Goal: Share content: Share content

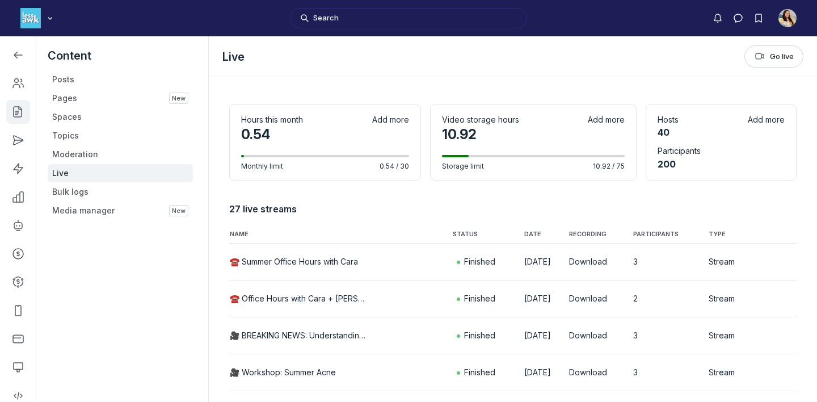
scroll to position [3078, 1616]
click at [311, 266] on button "☎️ Summer Office Hours with Cara" at bounding box center [294, 261] width 128 height 11
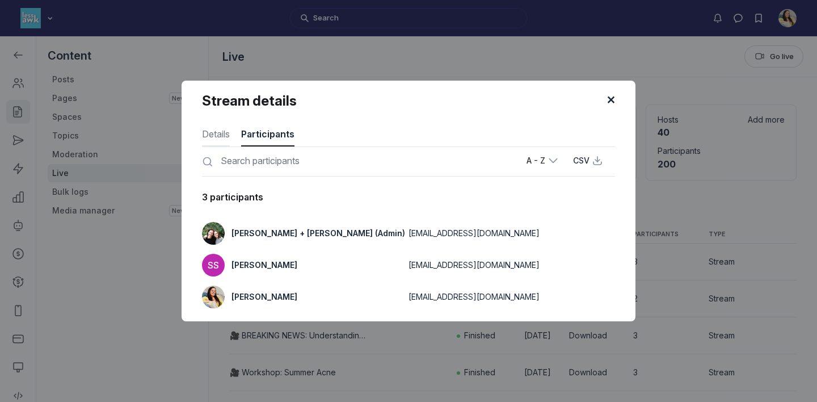
click at [211, 124] on button "Details" at bounding box center [216, 132] width 28 height 27
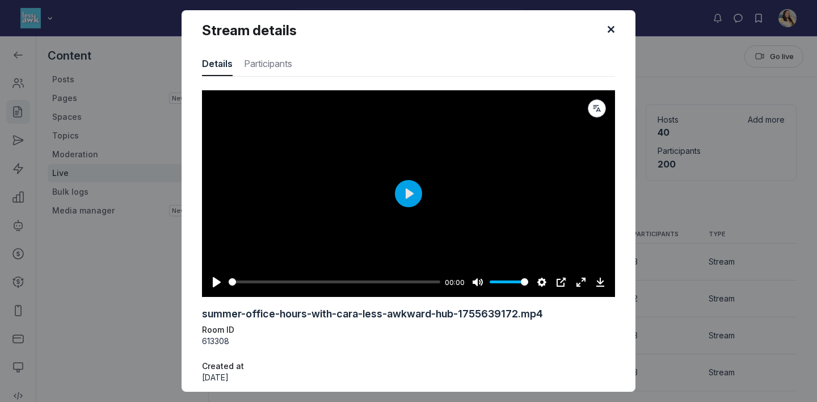
click at [406, 253] on div "Pause Play % buffered 00:00 00:00 Unmute Mute Settings Captions Disabled Qualit…" at bounding box center [408, 275] width 413 height 44
click at [412, 253] on div "Pause Play % buffered 00:00 00:00 Unmute Mute Settings Captions Disabled Qualit…" at bounding box center [408, 275] width 413 height 44
click at [465, 335] on p "613308" at bounding box center [408, 340] width 413 height 11
click at [610, 39] on icon "submit" at bounding box center [610, 30] width 17 height 17
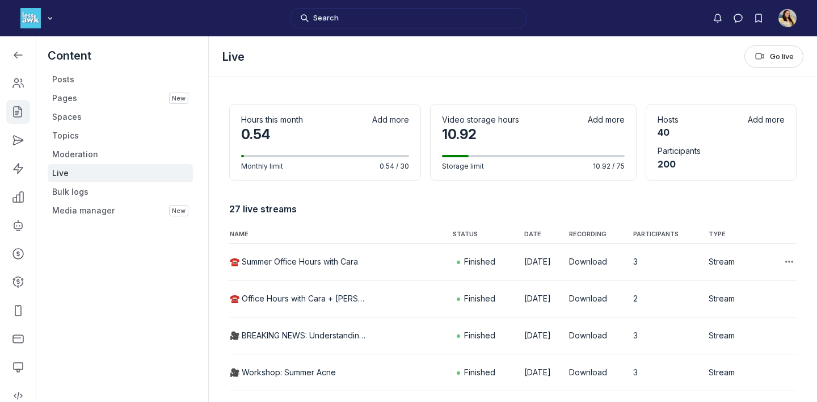
click at [343, 264] on button "☎️ Summer Office Hours with Cara" at bounding box center [294, 261] width 128 height 11
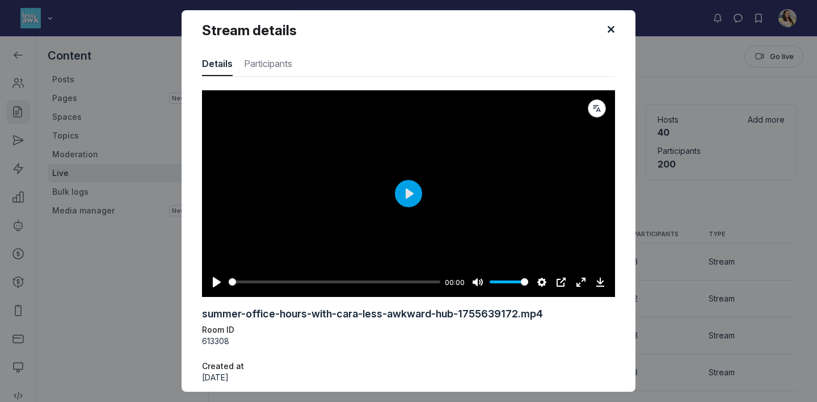
click at [406, 253] on div "Pause Play % buffered 00:00 00:00 Unmute Mute Settings Captions Disabled Qualit…" at bounding box center [408, 275] width 413 height 44
click at [411, 180] on button "Play" at bounding box center [408, 193] width 27 height 27
click at [252, 287] on input "Seek" at bounding box center [334, 281] width 210 height 11
click at [265, 287] on input "Seek" at bounding box center [334, 281] width 210 height 11
click at [280, 287] on input "Seek" at bounding box center [333, 281] width 208 height 11
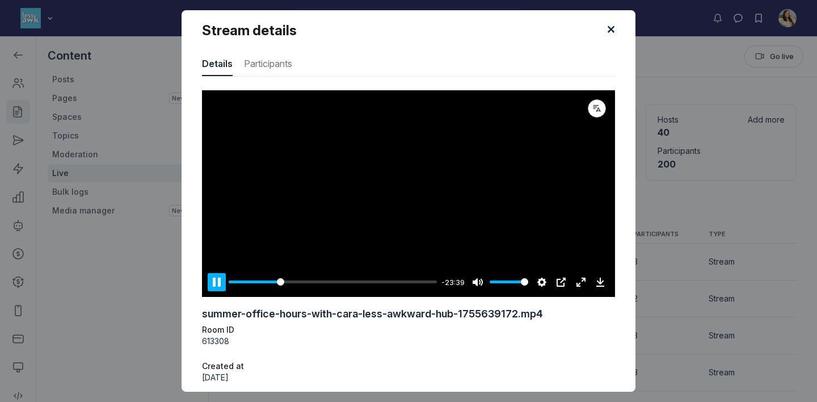
click at [216, 291] on button "Pause Play" at bounding box center [217, 282] width 18 height 18
click at [406, 207] on button "Play" at bounding box center [408, 193] width 27 height 27
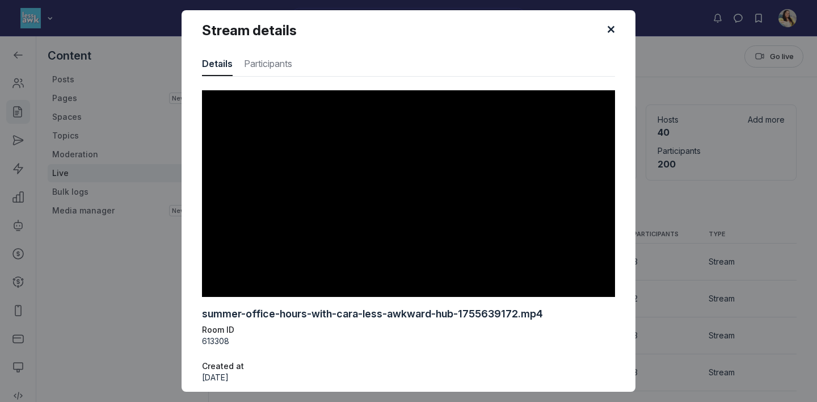
type input "24.58"
click at [620, 35] on button "submit" at bounding box center [611, 30] width 22 height 22
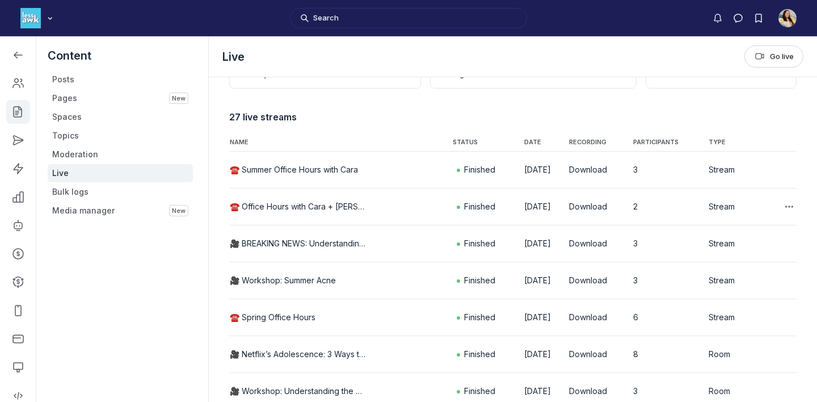
scroll to position [95, 0]
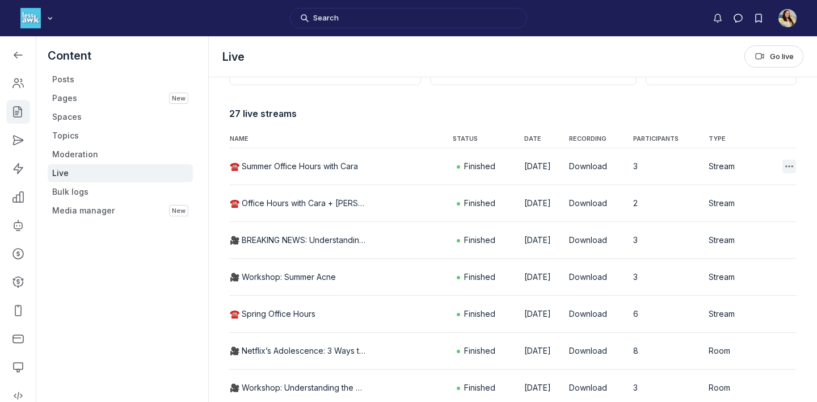
click at [789, 169] on icon "Main Content" at bounding box center [788, 166] width 11 height 11
click at [324, 158] on td "☎️ Summer Office Hours with Cara" at bounding box center [340, 166] width 223 height 37
click at [325, 166] on button "☎️ Summer Office Hours with Cara" at bounding box center [294, 166] width 128 height 11
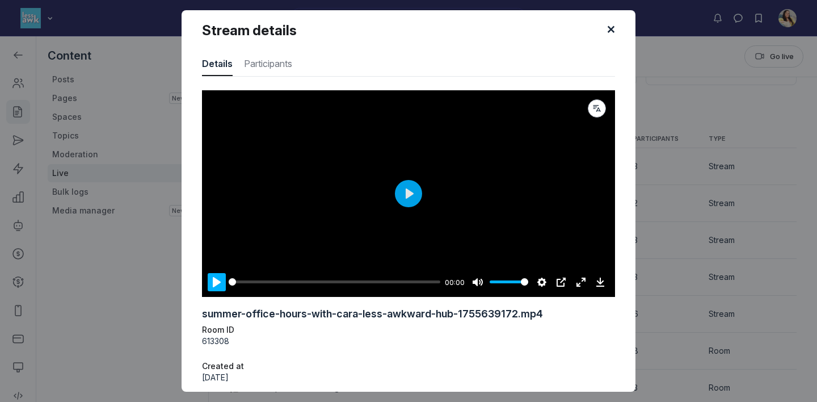
click at [213, 273] on button "Pause Play" at bounding box center [217, 282] width 18 height 18
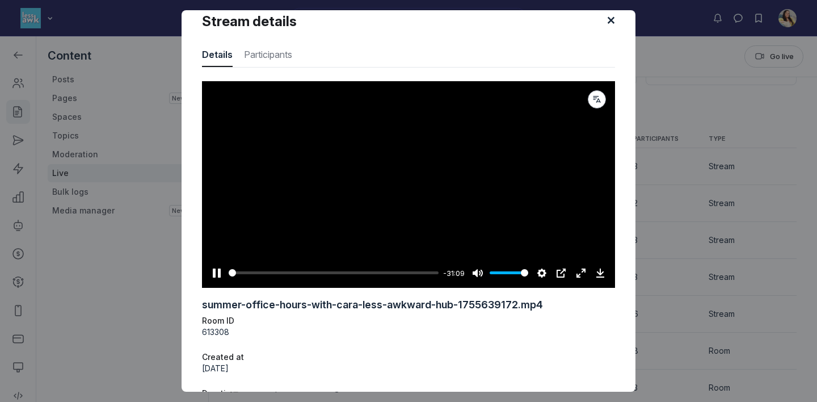
scroll to position [10, 0]
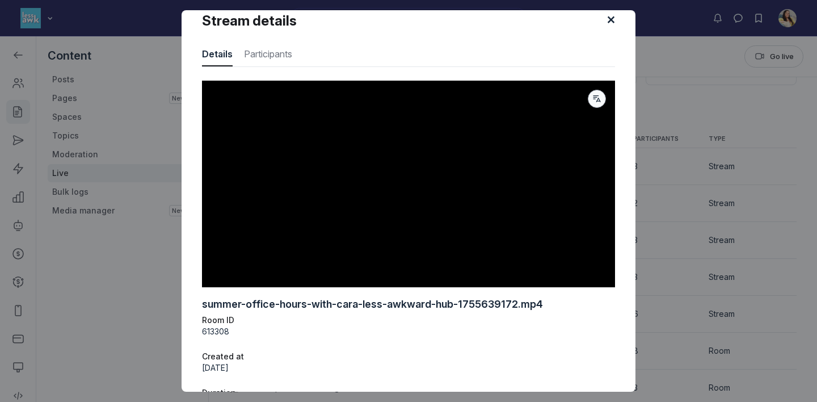
click at [593, 96] on use "button" at bounding box center [596, 98] width 7 height 6
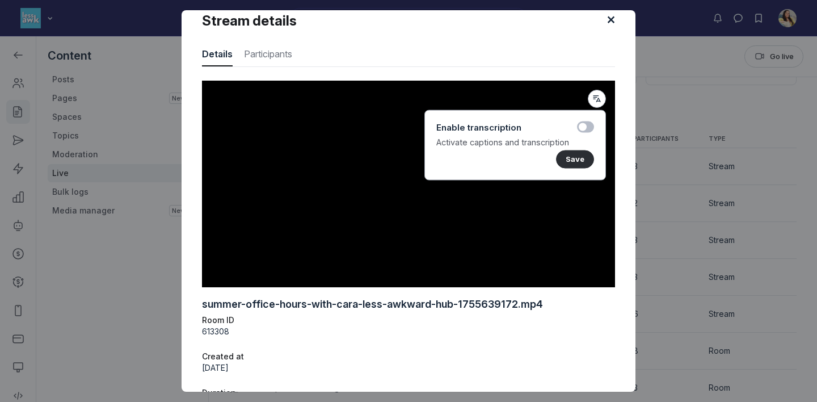
click at [585, 125] on label "Toggle switch" at bounding box center [585, 126] width 17 height 11
click at [0, 0] on input "Toggle switch" at bounding box center [0, 0] width 0 height 0
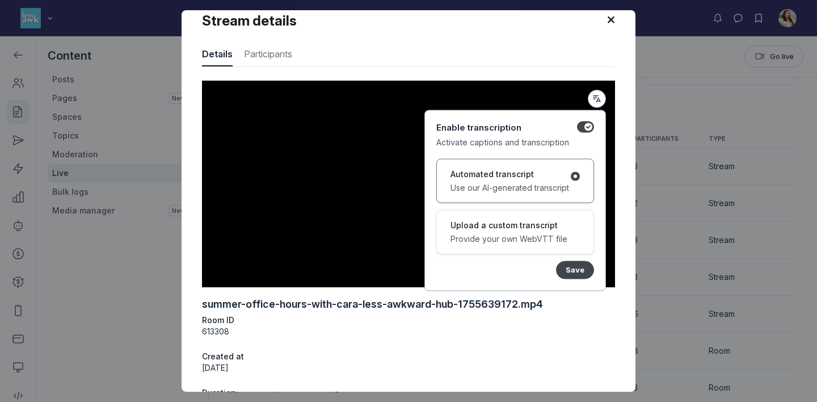
click at [575, 276] on button "Save" at bounding box center [575, 269] width 38 height 18
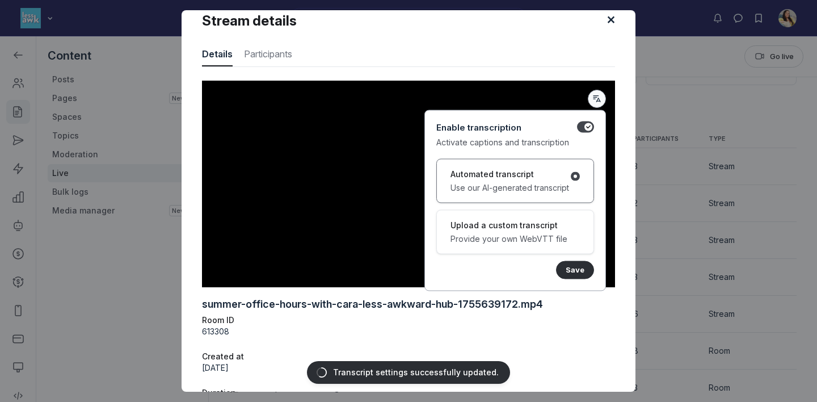
click at [597, 97] on icon "button" at bounding box center [596, 98] width 11 height 9
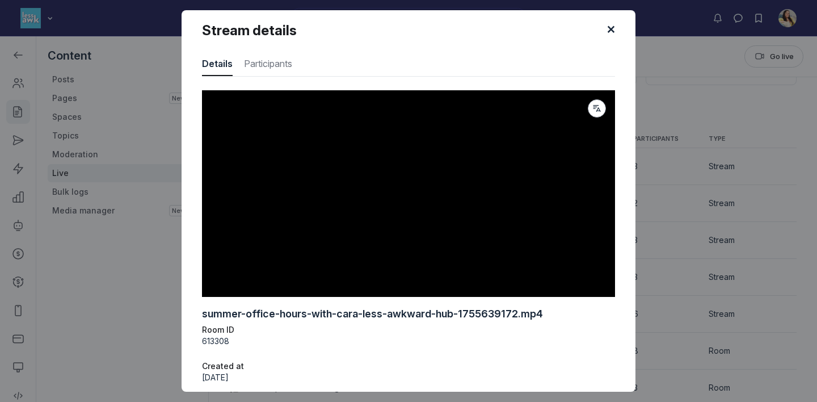
scroll to position [96, 0]
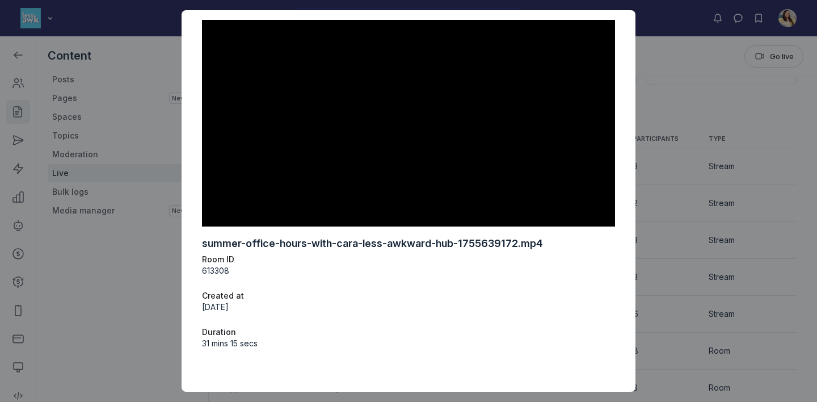
type input "100"
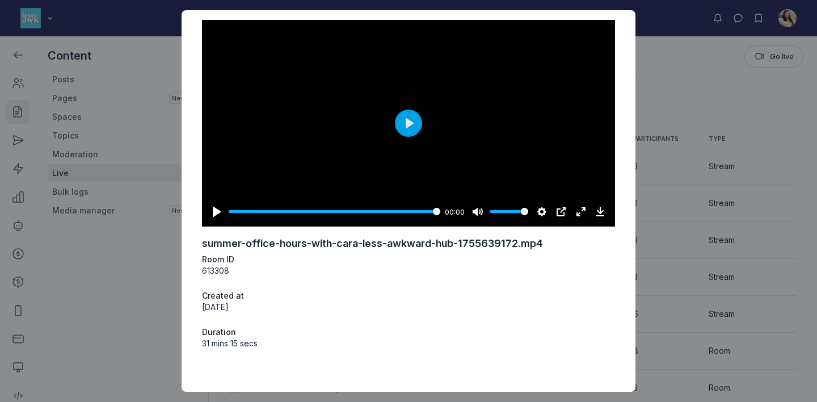
click at [669, 234] on div "Stream details Details Participants Pause Play % buffered 18:06 00:00 Unmute Mu…" at bounding box center [408, 201] width 817 height 382
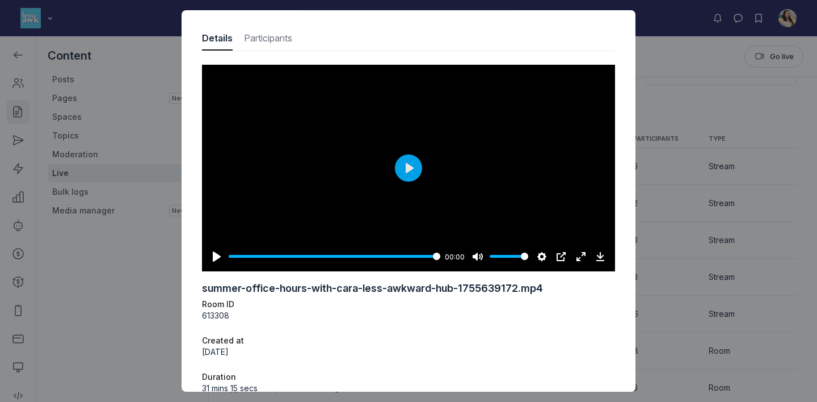
scroll to position [0, 0]
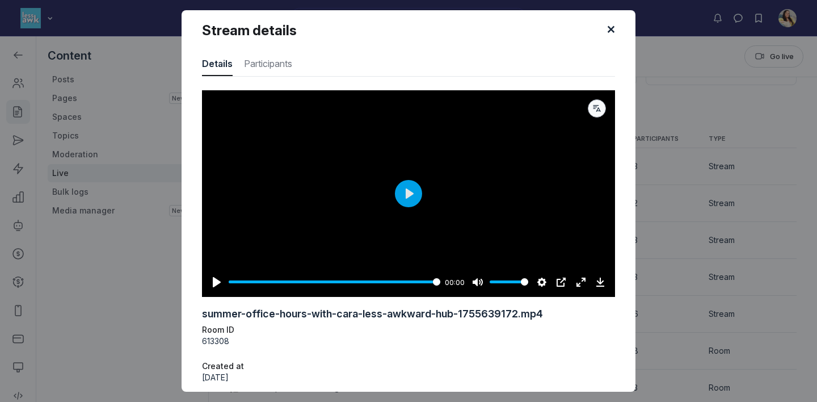
click at [597, 112] on icon "button" at bounding box center [596, 108] width 11 height 9
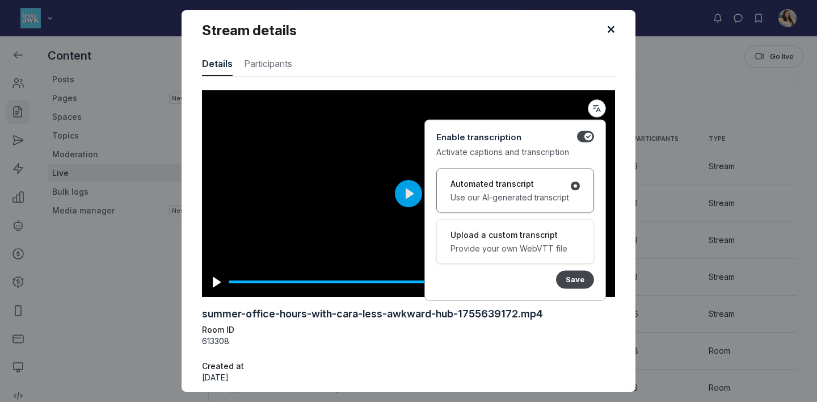
click at [580, 271] on button "Save" at bounding box center [575, 279] width 38 height 18
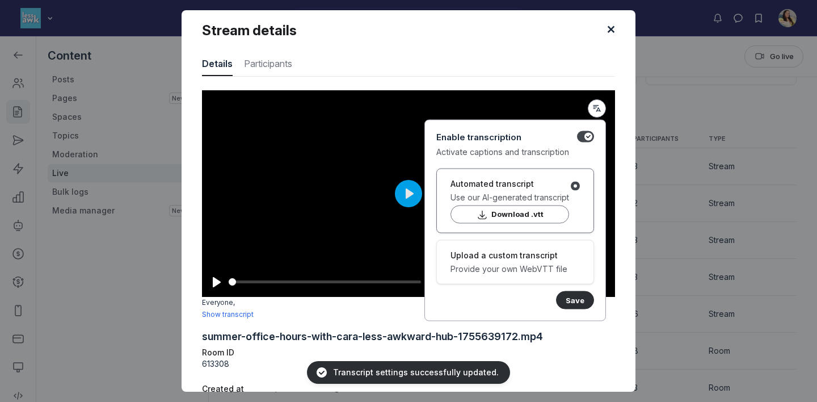
click at [608, 39] on icon "submit" at bounding box center [610, 30] width 17 height 17
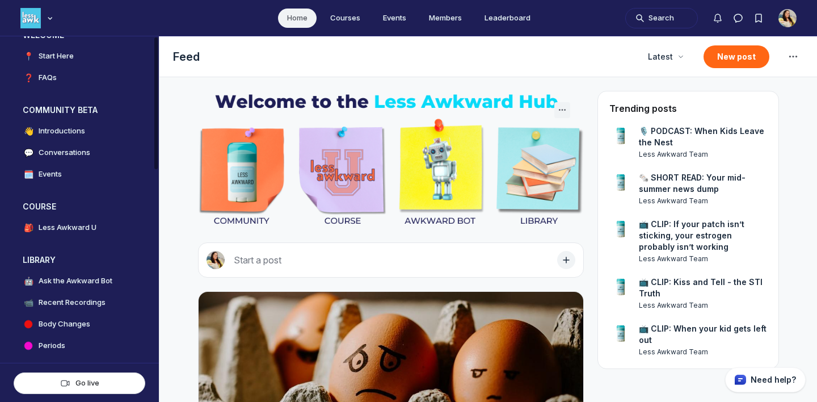
scroll to position [102, 0]
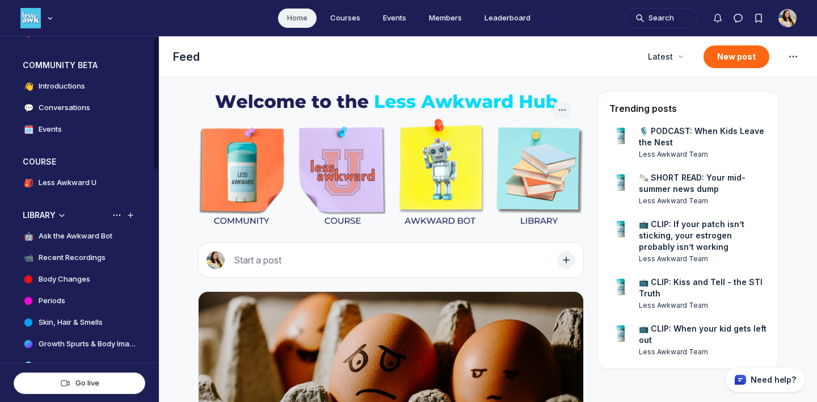
click at [57, 262] on h4 "Recent Recordings" at bounding box center [72, 257] width 67 height 11
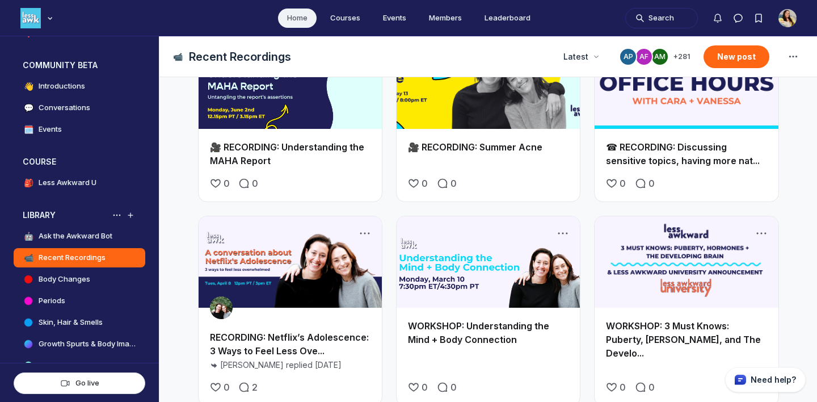
scroll to position [178, 0]
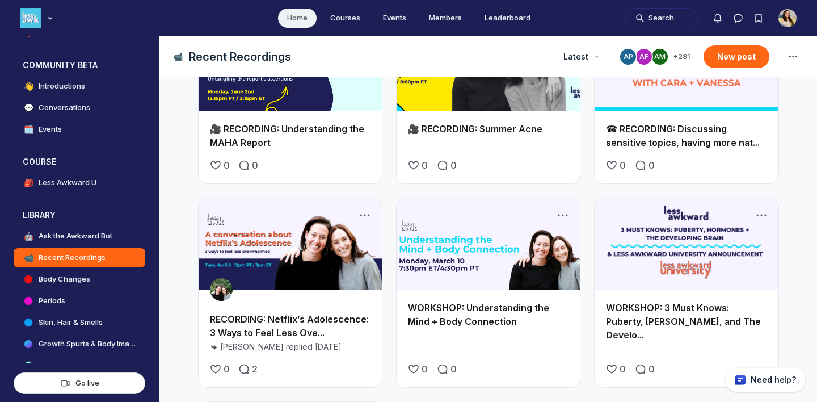
click at [265, 275] on link "Main Content" at bounding box center [290, 244] width 183 height 92
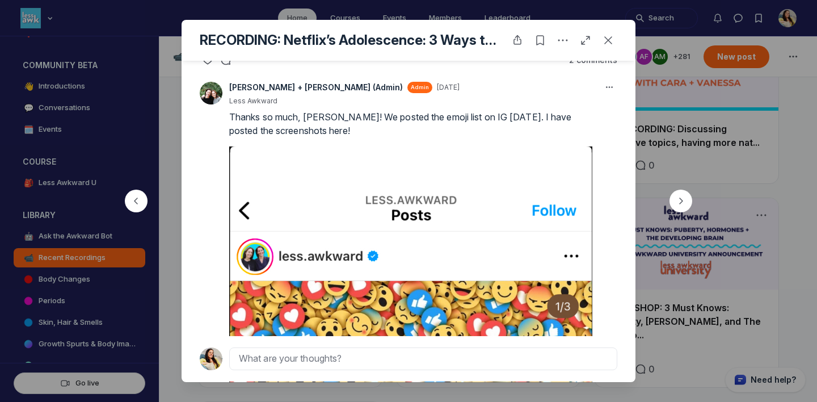
scroll to position [648, 0]
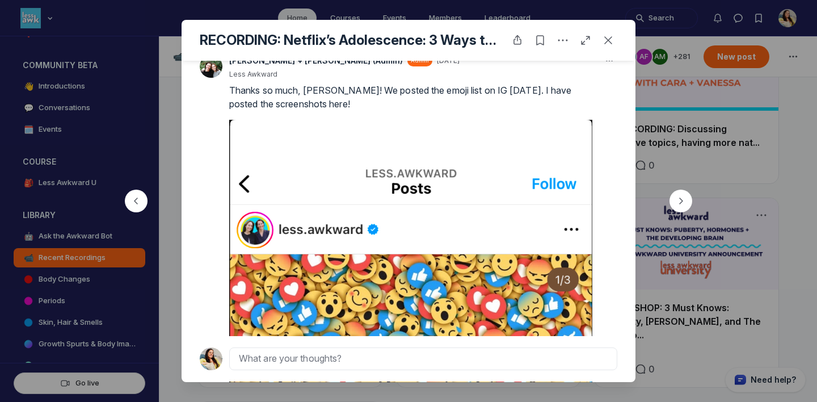
drag, startPoint x: 592, startPoint y: 115, endPoint x: 592, endPoint y: 141, distance: 26.1
drag, startPoint x: 593, startPoint y: 117, endPoint x: 426, endPoint y: 130, distance: 167.3
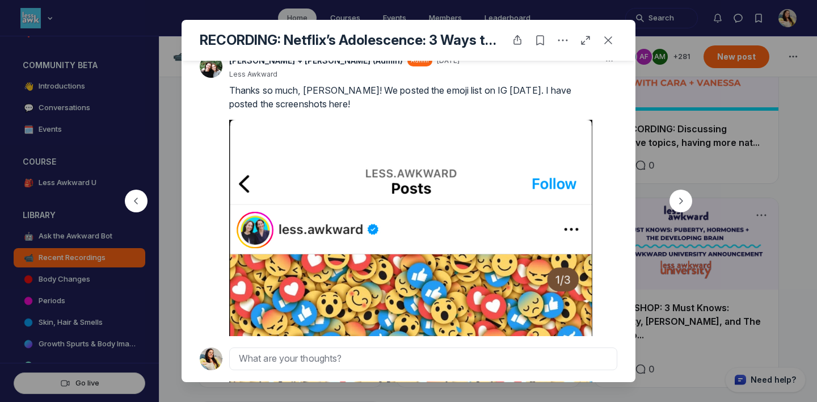
copy p "for showing up live with us and participating in the chat!"
drag, startPoint x: 429, startPoint y: 129, endPoint x: 429, endPoint y: 141, distance: 12.5
copy p "We’d love to hear your takeaways here in the comments."
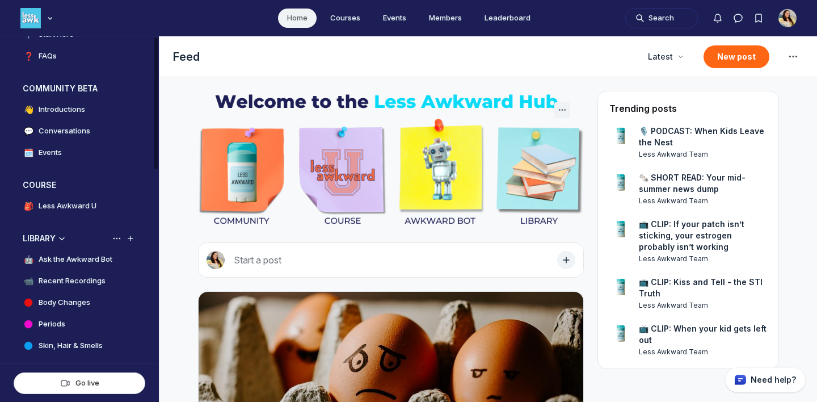
scroll to position [83, 0]
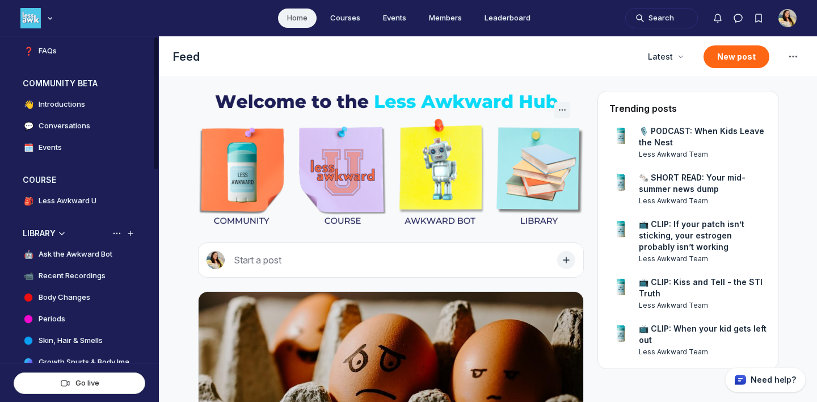
click at [69, 277] on h4 "Recent Recordings" at bounding box center [72, 275] width 67 height 11
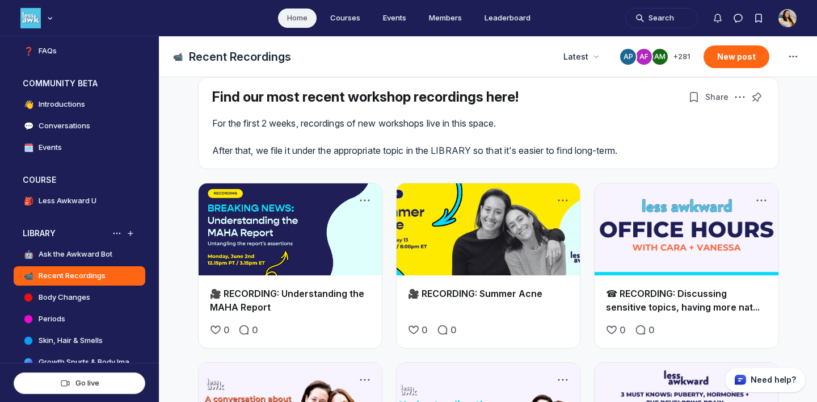
scroll to position [17, 0]
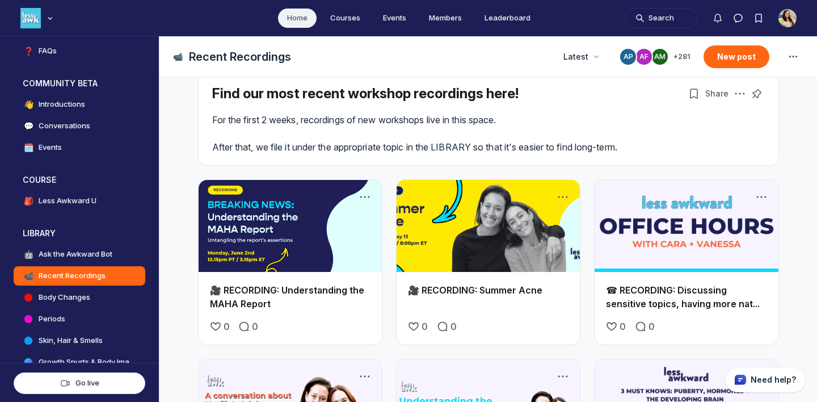
click at [667, 236] on link "Main Content" at bounding box center [686, 226] width 183 height 92
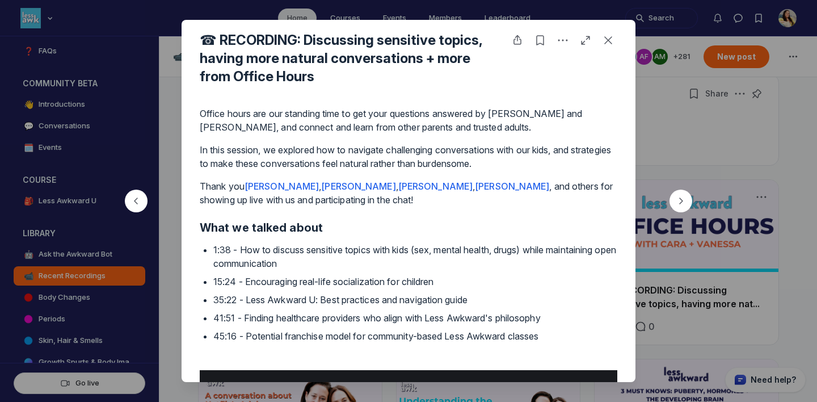
scroll to position [178, 0]
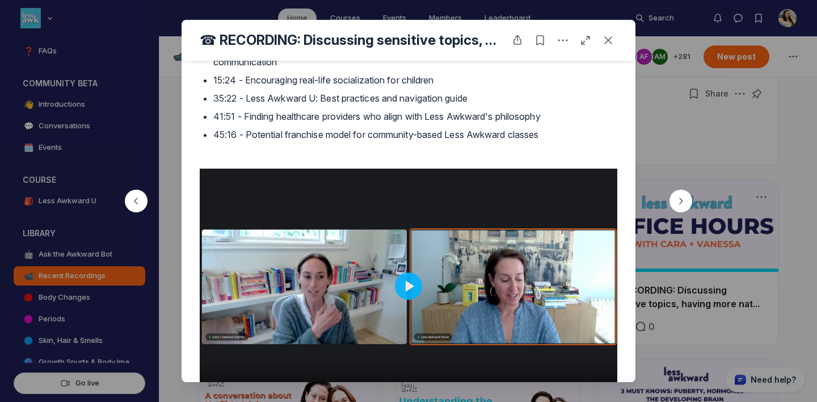
click at [716, 270] on div at bounding box center [408, 201] width 817 height 402
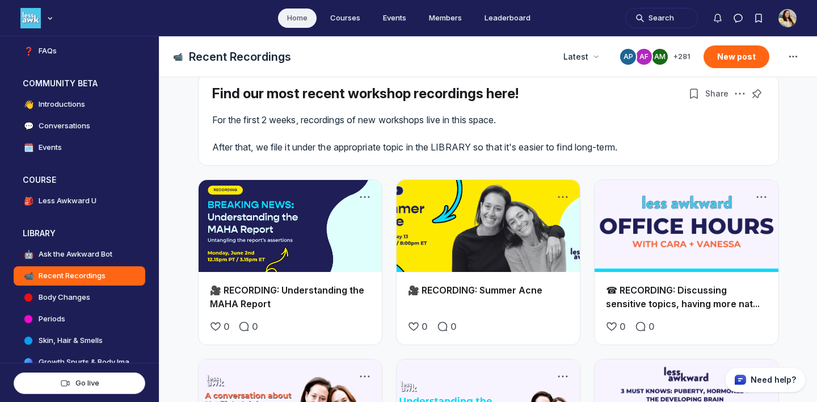
click at [277, 237] on link "Main Content" at bounding box center [290, 226] width 183 height 92
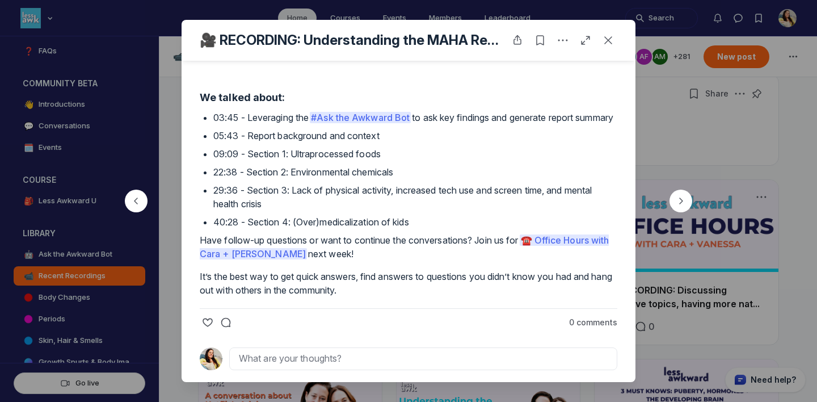
scroll to position [513, 0]
click at [44, 167] on div at bounding box center [408, 201] width 817 height 402
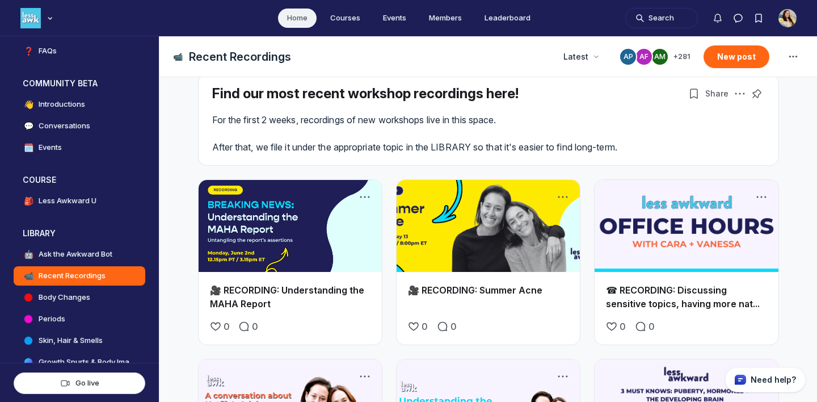
click at [422, 264] on link "Main Content" at bounding box center [488, 226] width 183 height 92
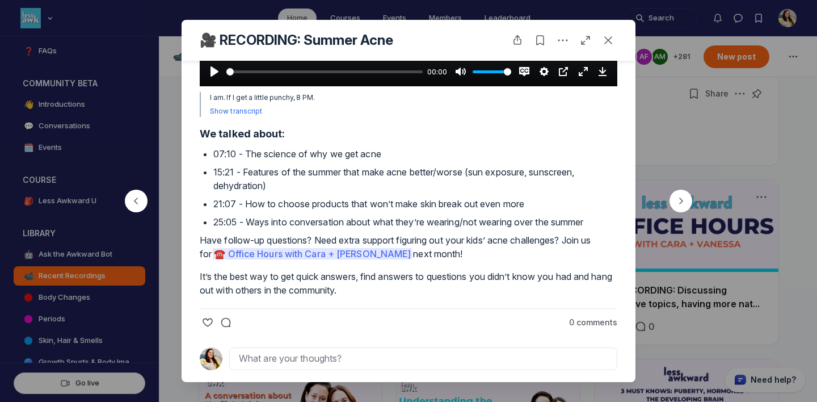
scroll to position [480, 0]
click at [671, 265] on div at bounding box center [408, 201] width 817 height 402
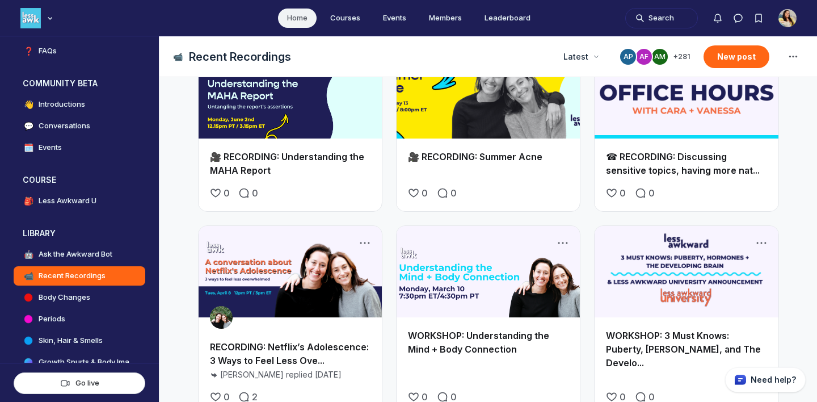
scroll to position [15, 0]
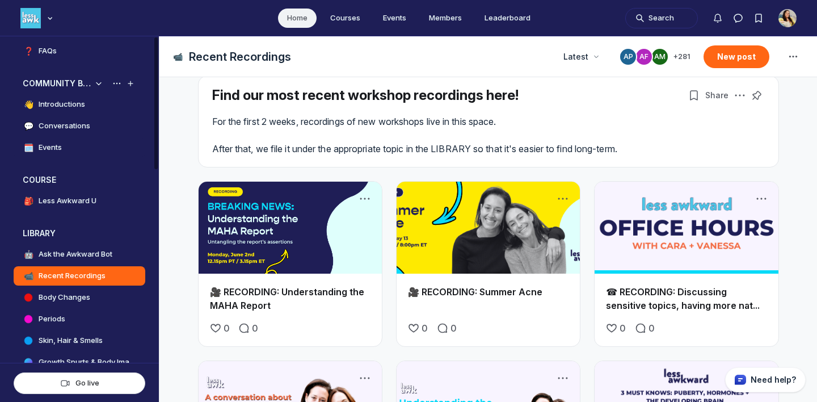
click at [68, 140] on link "🗓️ Events" at bounding box center [80, 147] width 132 height 19
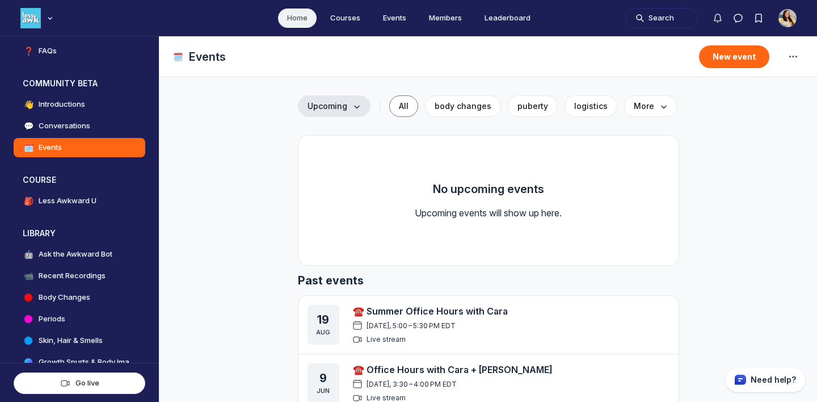
click at [348, 109] on span "Upcoming" at bounding box center [333, 105] width 53 height 11
click at [443, 311] on link "☎️ Summer Office Hours with Cara" at bounding box center [430, 310] width 155 height 11
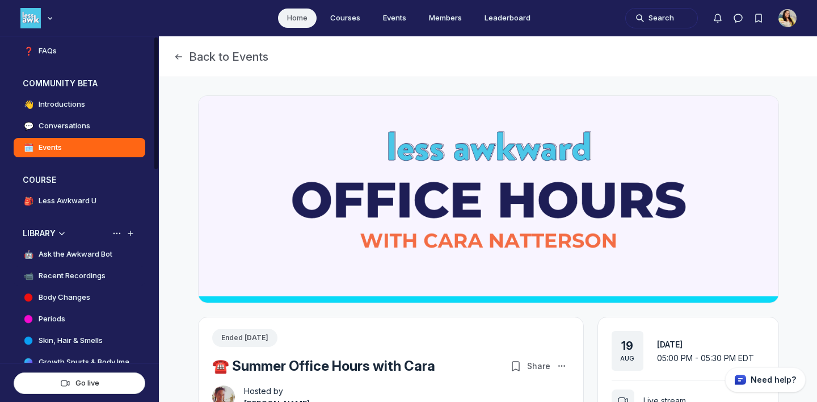
click at [83, 278] on h4 "Recent Recordings" at bounding box center [72, 275] width 67 height 11
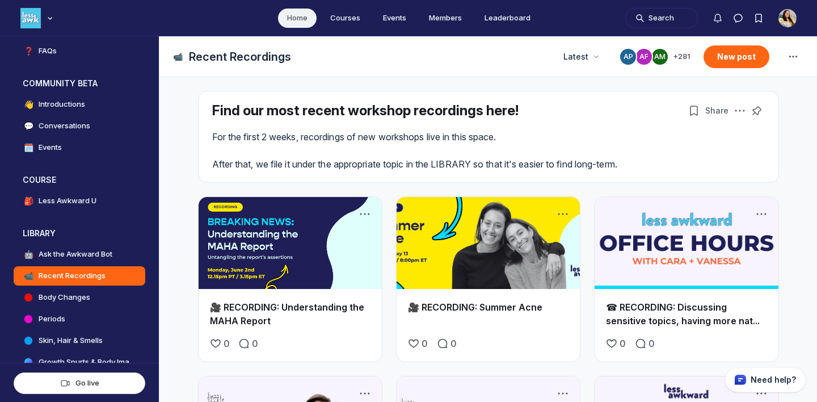
click at [642, 239] on link "Main Content" at bounding box center [686, 243] width 183 height 92
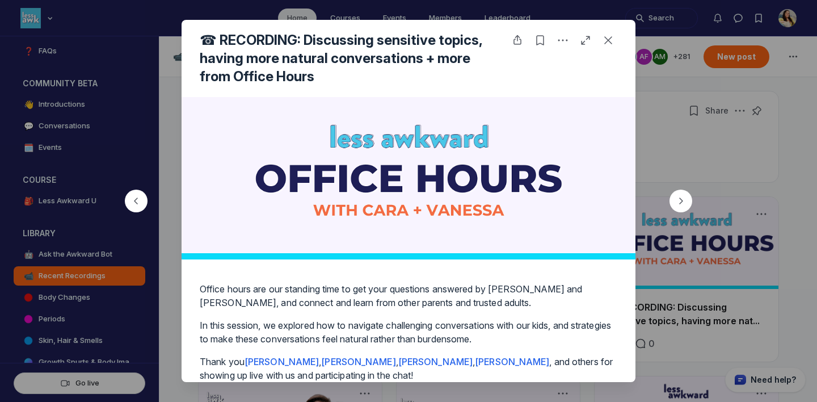
click at [296, 40] on h4 "☎ RECORDING: Discussing sensitive topics, having more natural conversations + m…" at bounding box center [350, 58] width 300 height 54
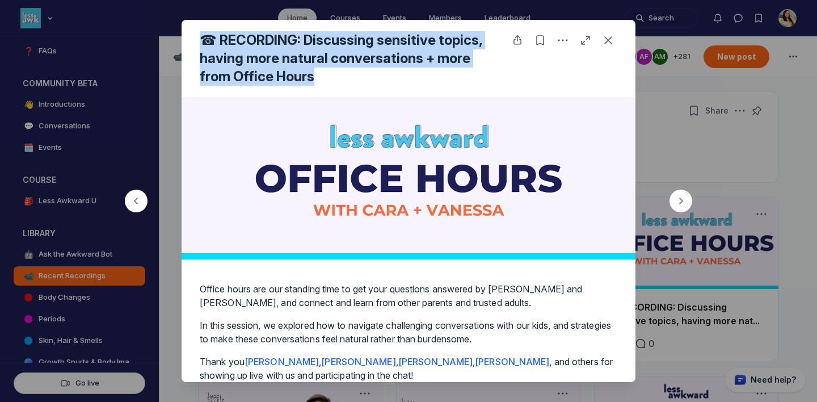
drag, startPoint x: 317, startPoint y: 77, endPoint x: 180, endPoint y: 34, distance: 143.2
click at [180, 34] on div "☎ RECORDING: Discussing sensitive topics, having more natural conversations + m…" at bounding box center [408, 201] width 817 height 402
copy div "☎ RECORDING: Discussing sensitive topics, having more natural conversations + m…"
click at [307, 39] on h4 "☎ RECORDING: Discussing sensitive topics, having more natural conversations + m…" at bounding box center [350, 58] width 300 height 54
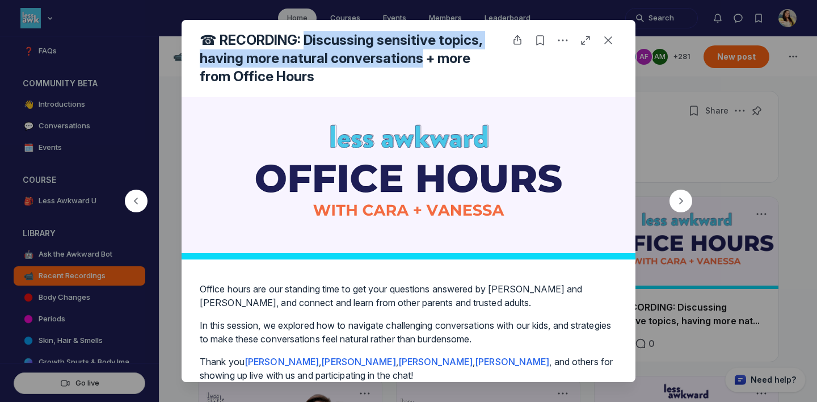
drag, startPoint x: 303, startPoint y: 43, endPoint x: 420, endPoint y: 57, distance: 118.2
click at [420, 57] on h4 "☎ RECORDING: Discussing sensitive topics, having more natural conversations + m…" at bounding box center [350, 58] width 300 height 54
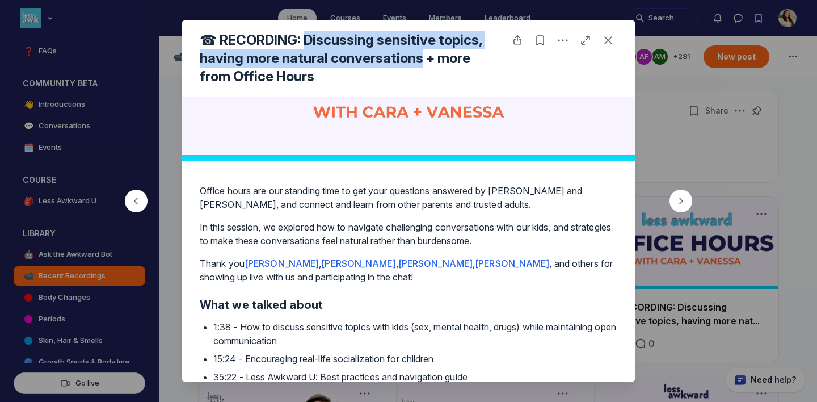
scroll to position [120, 0]
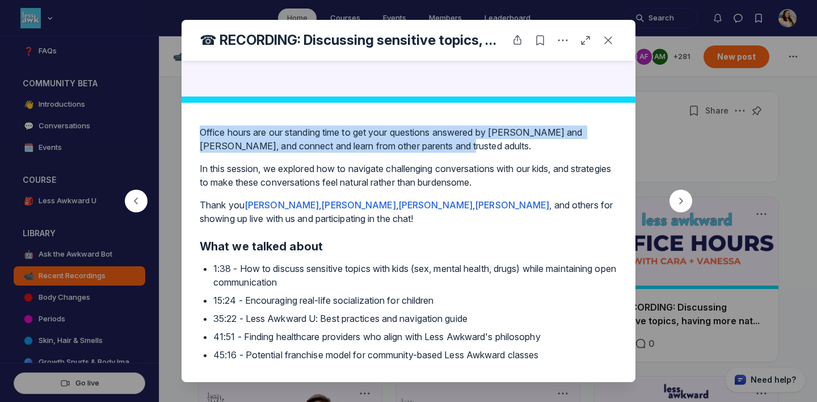
drag, startPoint x: 200, startPoint y: 132, endPoint x: 449, endPoint y: 146, distance: 250.0
click at [449, 146] on p "Office hours are our standing time to get your questions answered by [PERSON_NA…" at bounding box center [409, 138] width 418 height 27
copy p "Office hours are our standing time to get your questions answered by [PERSON_NA…"
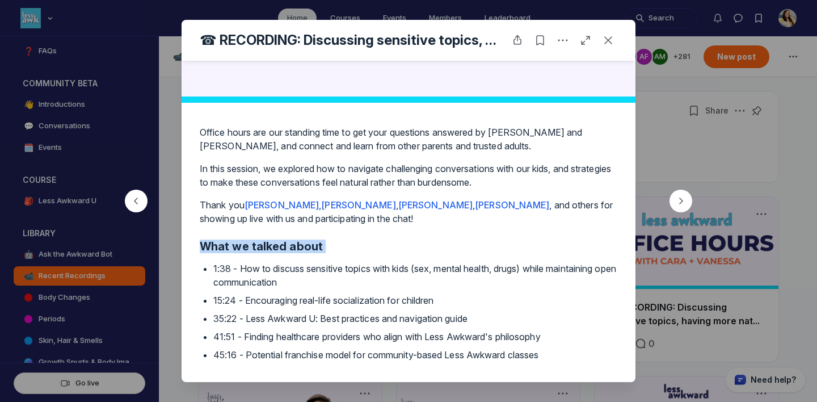
drag, startPoint x: 199, startPoint y: 247, endPoint x: 326, endPoint y: 254, distance: 127.3
copy h2 "What we talked about"
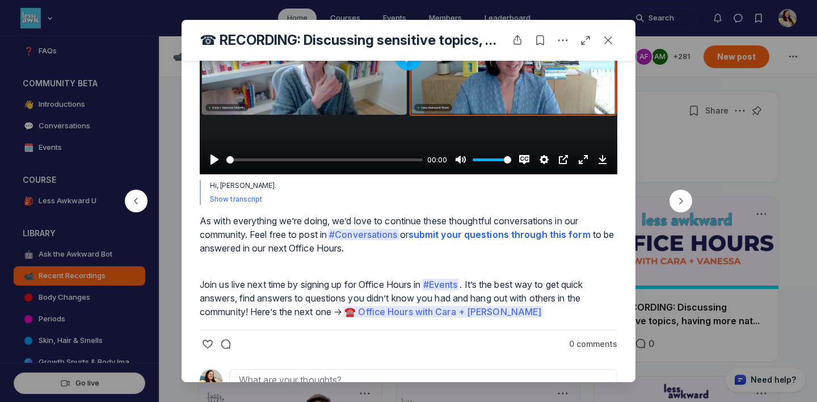
scroll to position [591, 0]
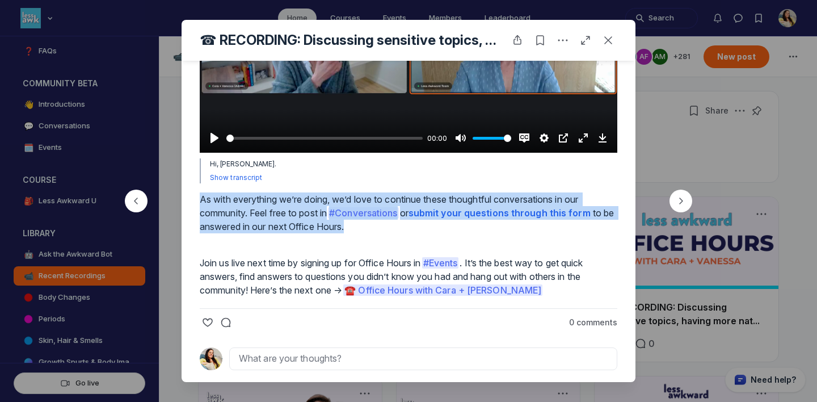
drag, startPoint x: 367, startPoint y: 229, endPoint x: 191, endPoint y: 198, distance: 179.2
click at [191, 198] on div "Office hours are our standing time to get your questions answered by Cara and V…" at bounding box center [409, 12] width 454 height 738
copy p "As with everything we’re doing, we’d love to continue these thoughtful conversa…"
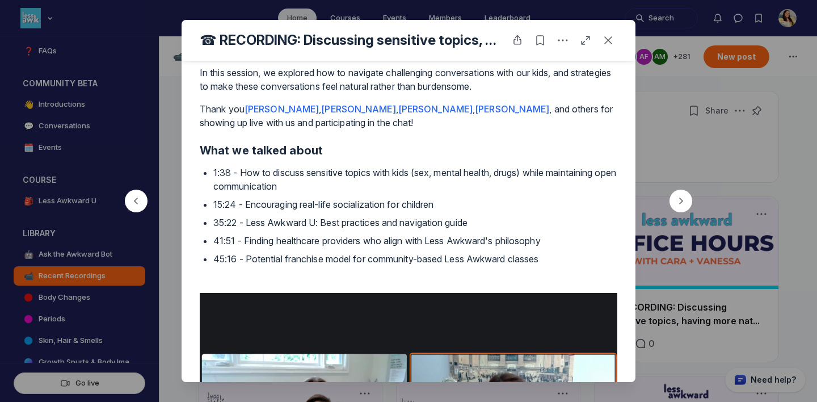
scroll to position [248, 0]
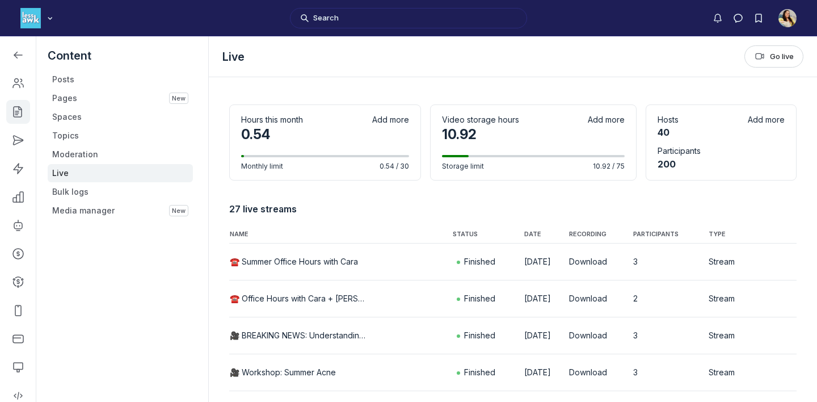
scroll to position [2, 0]
click at [786, 257] on icon "Main Content" at bounding box center [788, 259] width 11 height 11
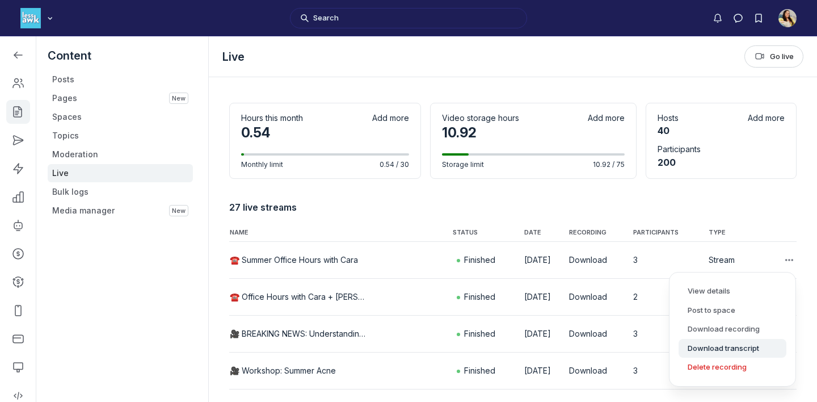
click at [752, 342] on button "Download transcript" at bounding box center [733, 348] width 108 height 19
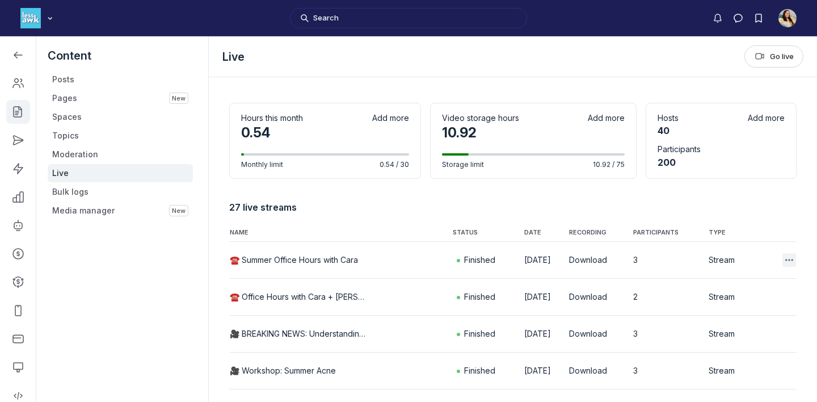
click at [790, 264] on icon "Main Content" at bounding box center [788, 259] width 11 height 11
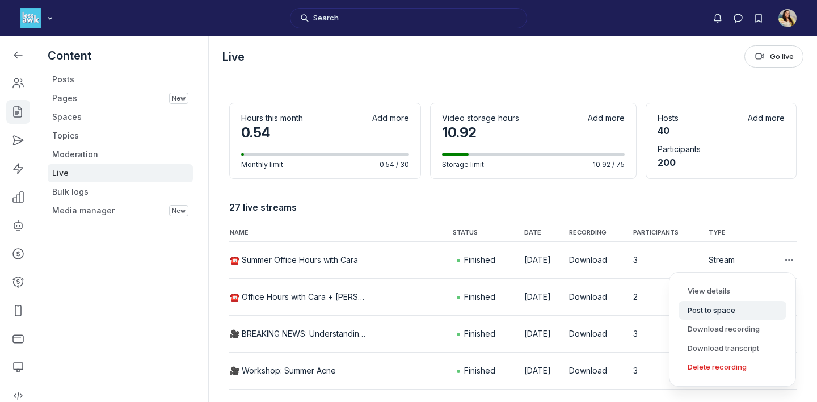
click at [713, 311] on button "Post to space" at bounding box center [733, 310] width 108 height 19
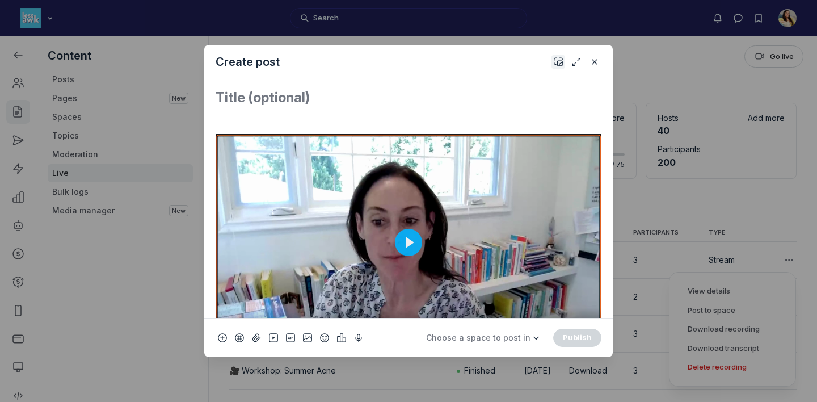
click at [555, 64] on icon "Add cover" at bounding box center [558, 61] width 9 height 11
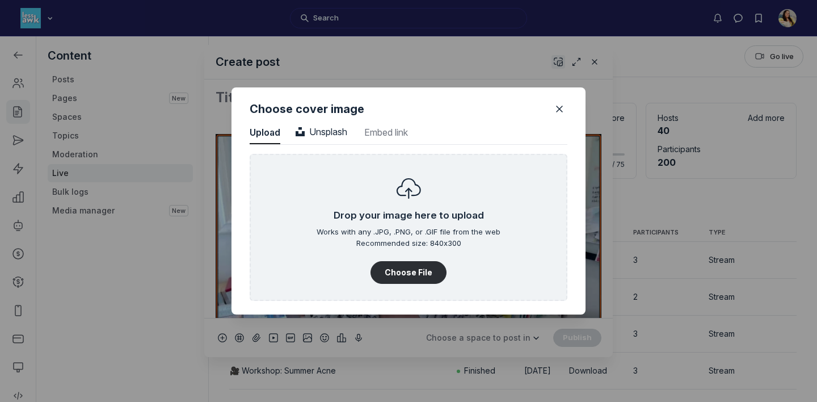
scroll to position [1533, 2888]
click at [397, 276] on button "Choose File" at bounding box center [408, 272] width 76 height 23
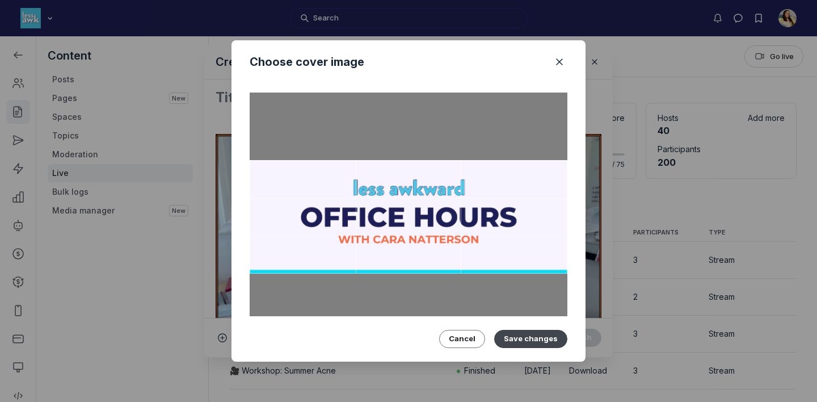
click at [515, 343] on button "Save changes" at bounding box center [530, 339] width 73 height 18
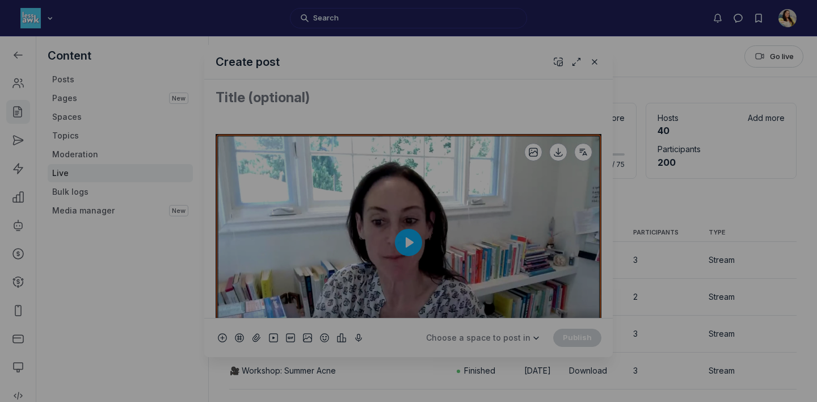
scroll to position [0, 0]
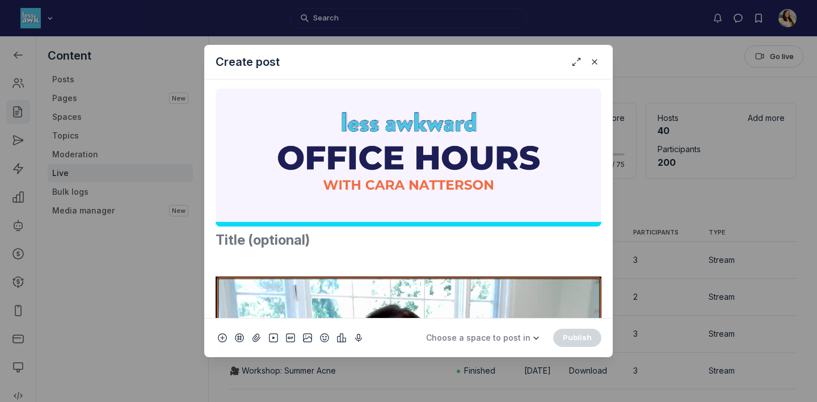
click at [245, 242] on textarea "Quick post modal" at bounding box center [409, 240] width 386 height 18
paste textarea "☎ RECORDING: Discussing sensitive topics, having more natural conversations + m…"
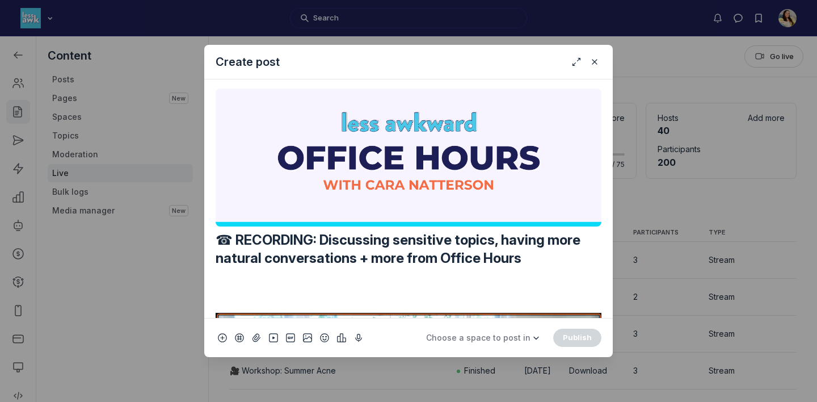
scroll to position [13, 0]
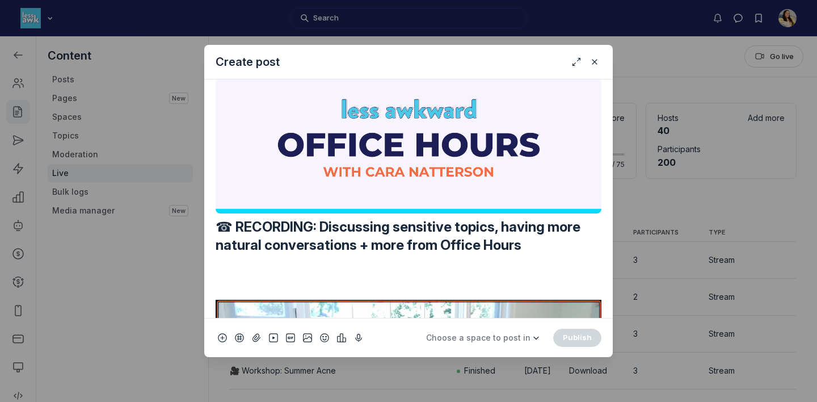
click at [249, 227] on textarea "☎ RECORDING: Discussing sensitive topics, having more natural conversations + m…" at bounding box center [409, 245] width 386 height 54
click at [218, 247] on textarea "☎ RECORDING: Discussing sensitive topics, having more natural conversations + m…" at bounding box center [409, 245] width 386 height 54
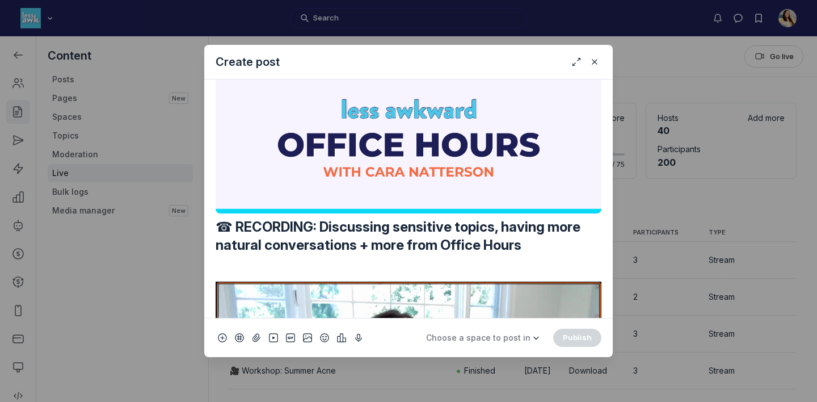
drag, startPoint x: 321, startPoint y: 225, endPoint x: 356, endPoint y: 250, distance: 42.8
click at [356, 250] on textarea "☎ RECORDING: Discussing sensitive topics, having more natural conversations + m…" at bounding box center [409, 236] width 386 height 36
paste textarea "Managing Teen Periods, Anxiety, [MEDICAL_DATA], and Screen Time"
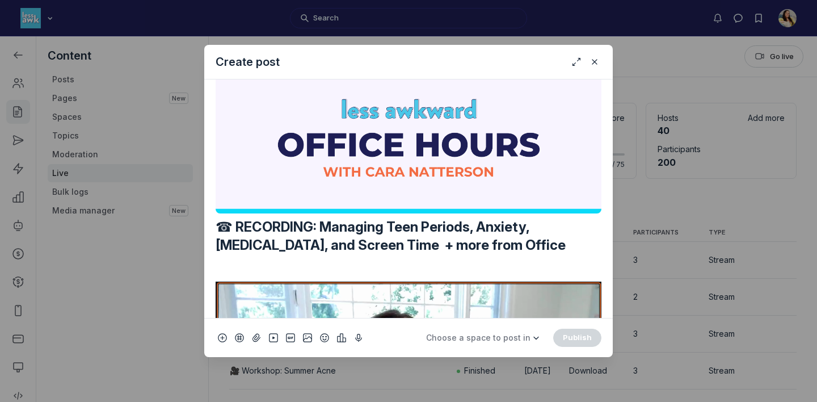
click at [391, 230] on textarea "☎ RECORDING: Managing Teen Periods, Anxiety, [MEDICAL_DATA], and Screen Time + …" at bounding box center [409, 236] width 386 height 36
click at [478, 230] on textarea "☎ RECORDING: Managing teen periods, Anxiety, [MEDICAL_DATA], and Screen Time + …" at bounding box center [409, 236] width 386 height 36
click at [222, 247] on textarea "☎ RECORDING: Managing teen periods, anxiety, [MEDICAL_DATA], and Screen Time + …" at bounding box center [409, 236] width 386 height 36
click at [332, 244] on textarea "☎ RECORDING: Managing teen periods, anxiety, [MEDICAL_DATA], and Screen Time + …" at bounding box center [409, 236] width 386 height 36
click at [379, 250] on textarea "☎ RECORDING: Managing teen periods, anxiety, [MEDICAL_DATA], and screen Time + …" at bounding box center [409, 236] width 386 height 36
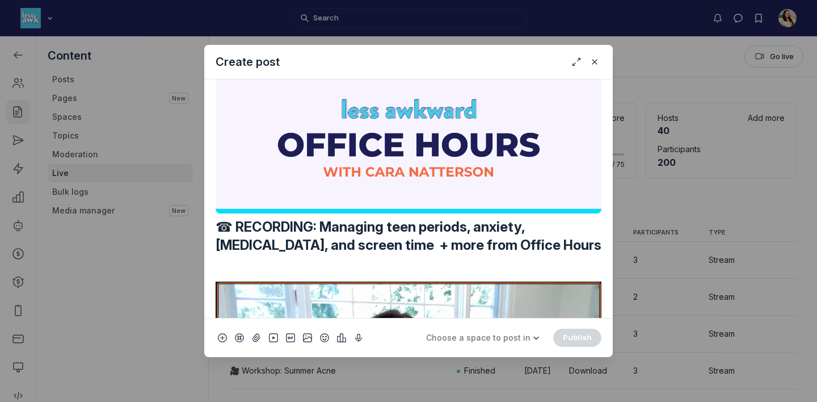
type textarea "☎ RECORDING: Managing teen periods, anxiety, [MEDICAL_DATA], and screen time + …"
click at [377, 263] on p "Quick post modal" at bounding box center [409, 266] width 386 height 14
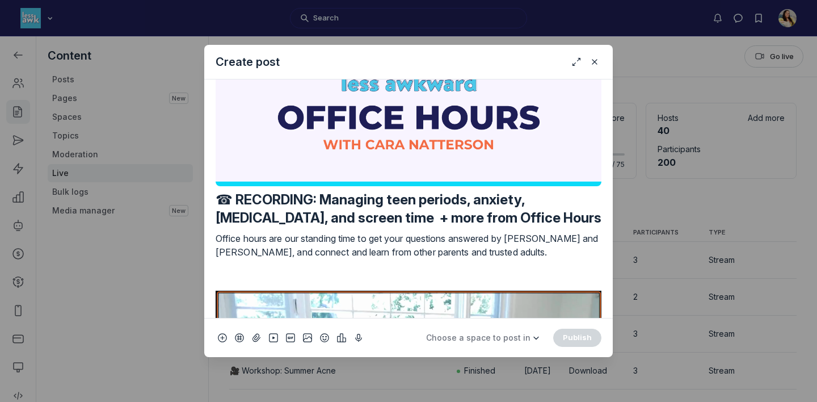
scroll to position [47, 0]
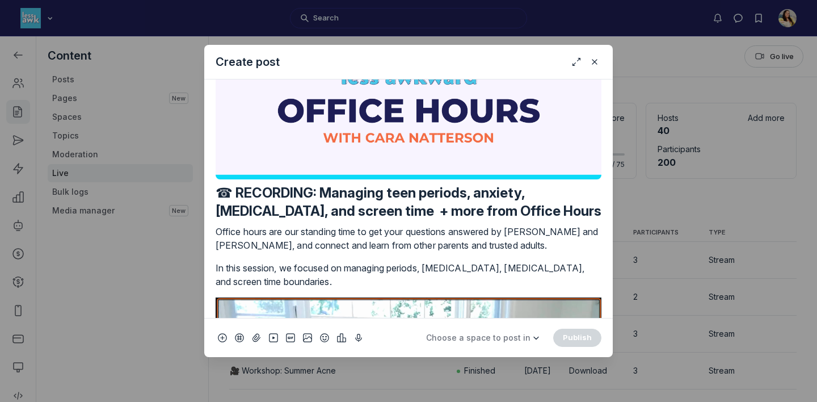
click at [424, 268] on p "In this session, we focused on managing periods, [MEDICAL_DATA], [MEDICAL_DATA]…" at bounding box center [409, 274] width 386 height 27
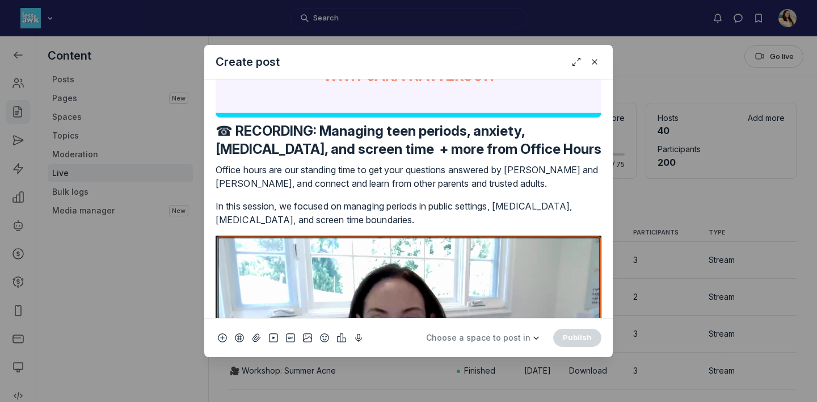
scroll to position [124, 0]
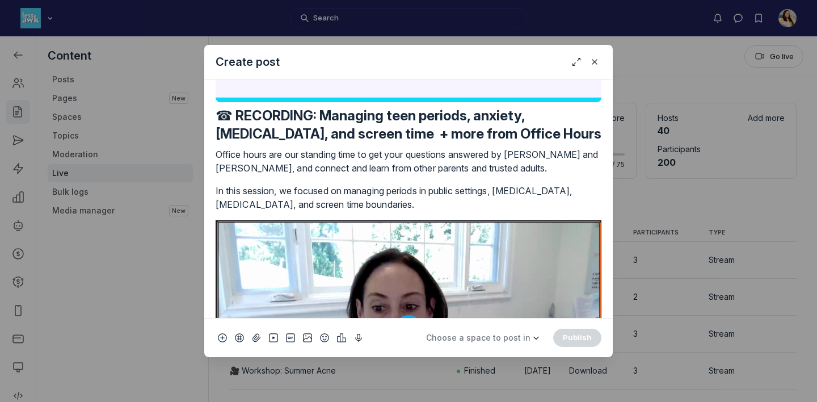
click at [403, 200] on p "In this session, we focused on managing periods in public settings, [MEDICAL_DA…" at bounding box center [409, 197] width 386 height 27
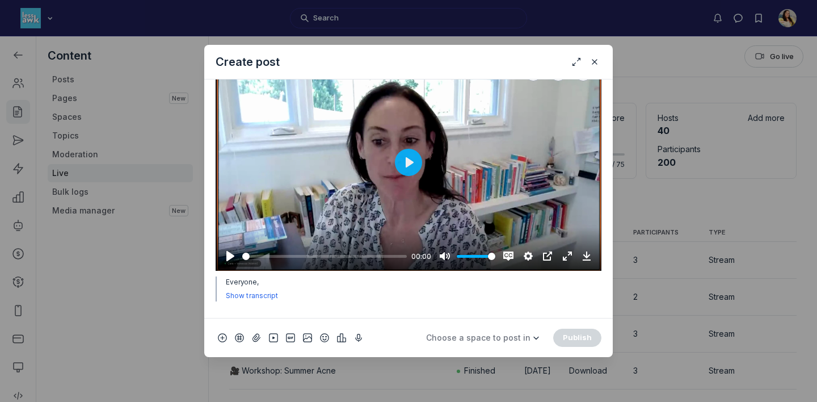
scroll to position [347, 0]
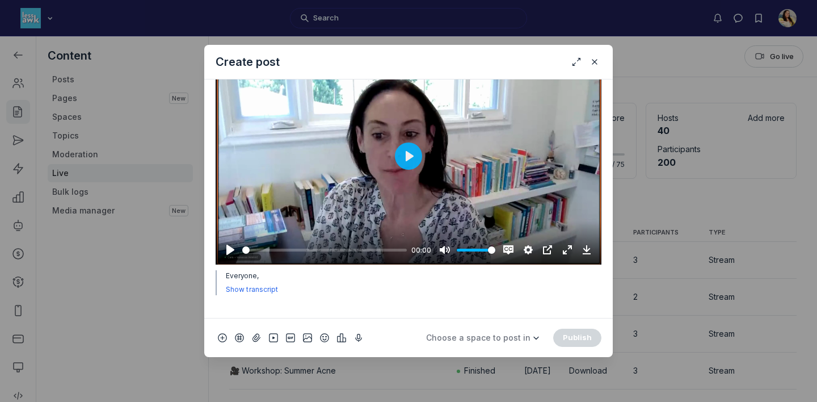
click at [284, 303] on div "Office hours are our standing time to get your questions answered by [PERSON_NA…" at bounding box center [409, 121] width 386 height 393
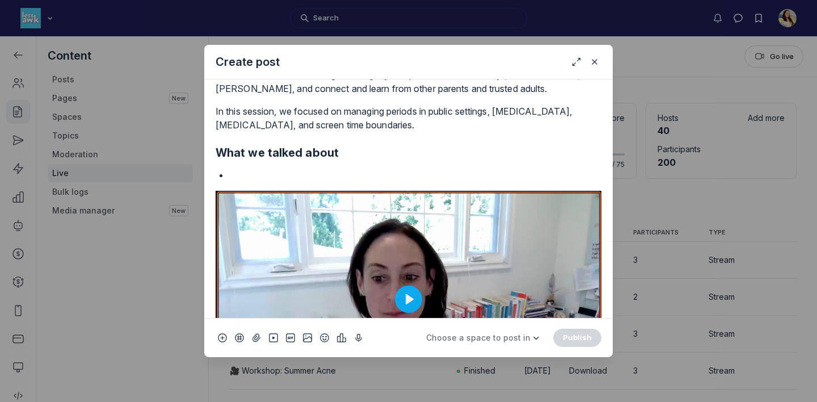
scroll to position [111, 0]
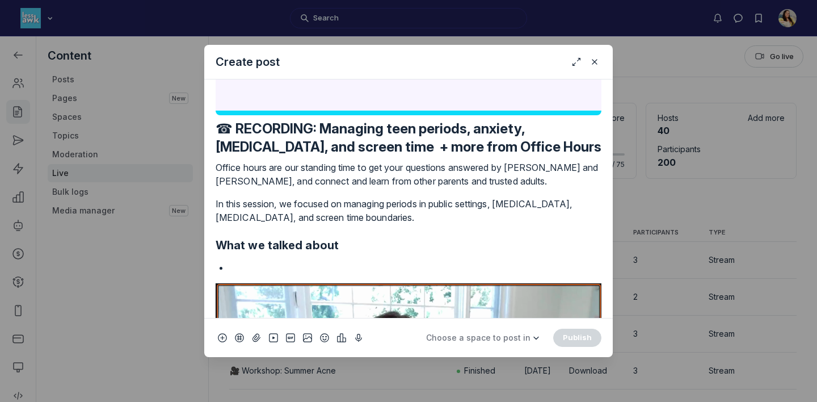
click at [246, 264] on p "Quick post modal" at bounding box center [415, 267] width 372 height 14
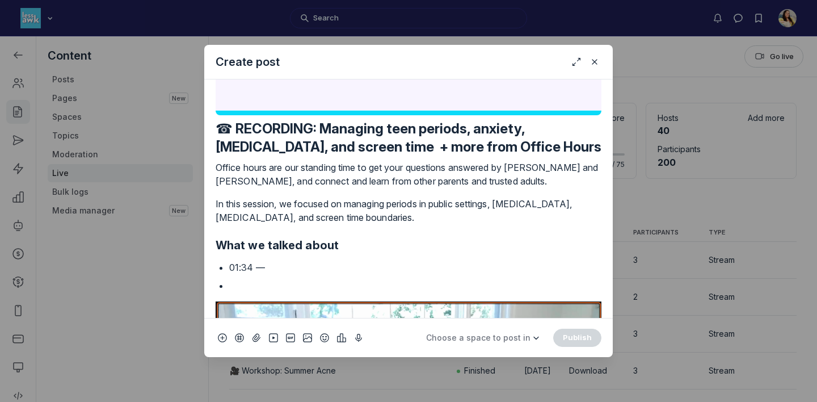
click at [272, 264] on p "01:34 —" at bounding box center [415, 267] width 372 height 14
click at [239, 285] on p "Quick post modal" at bounding box center [415, 286] width 372 height 14
click at [273, 261] on p "01:34 -" at bounding box center [415, 267] width 372 height 14
click at [315, 268] on p "01:34 - Managing Periods for Teen Athletes and at School" at bounding box center [415, 267] width 372 height 14
click at [363, 271] on p "01:34 - Managing periods for Teen Athletes and at School" at bounding box center [415, 267] width 372 height 14
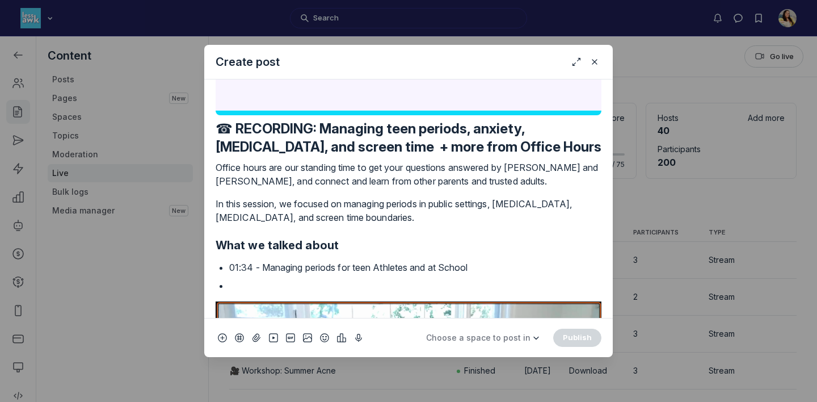
click at [384, 268] on p "01:34 - Managing periods for teen Athletes and at School" at bounding box center [415, 267] width 372 height 14
click at [449, 269] on p "01:34 - Managing periods for teen athletes and at School" at bounding box center [415, 267] width 372 height 14
click at [490, 269] on p "01:34 - Managing periods for teen athletes and at school" at bounding box center [415, 267] width 372 height 14
click at [323, 281] on p "Quick post modal" at bounding box center [415, 286] width 372 height 14
click at [284, 286] on p "13:02 - Separation" at bounding box center [415, 286] width 372 height 14
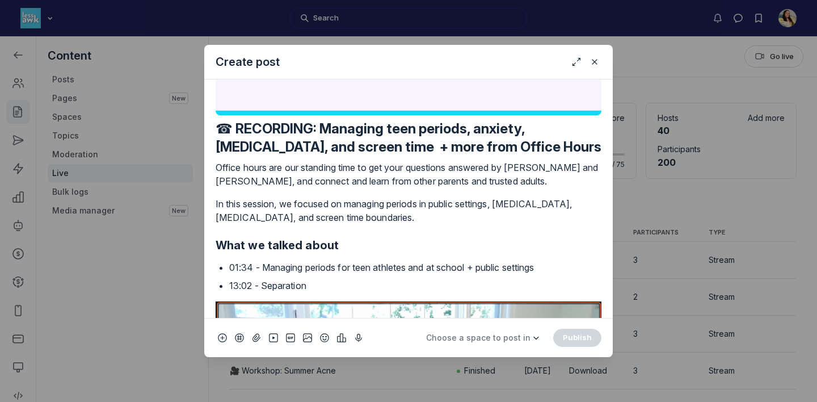
click at [284, 286] on p "13:02 - Separation" at bounding box center [415, 286] width 372 height 14
click at [267, 286] on p "13:02 - [MEDICAL_DATA] and concerns about body changes" at bounding box center [415, 286] width 372 height 14
click at [504, 283] on p "13:02 - [MEDICAL_DATA] and concerns about body changes" at bounding box center [415, 286] width 372 height 14
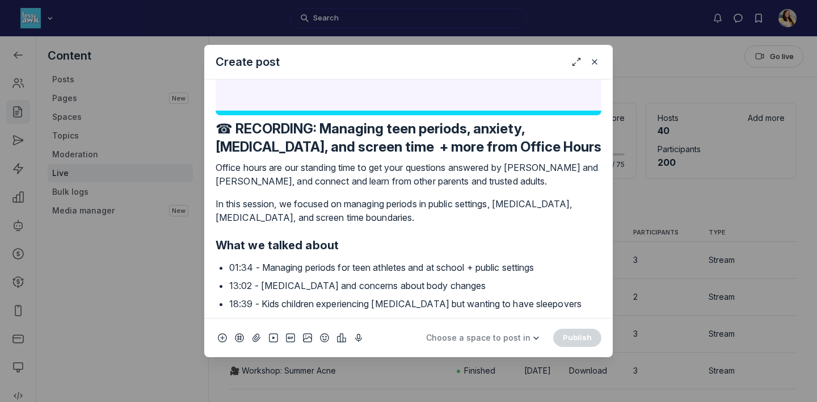
click at [301, 305] on p "18:39 - Kids children experiencing [MEDICAL_DATA] but wanting to have sleepovers" at bounding box center [415, 304] width 372 height 14
click at [545, 306] on p "18:39 - Kids experiencing [MEDICAL_DATA] but wanting to have sleepovers" at bounding box center [415, 304] width 372 height 14
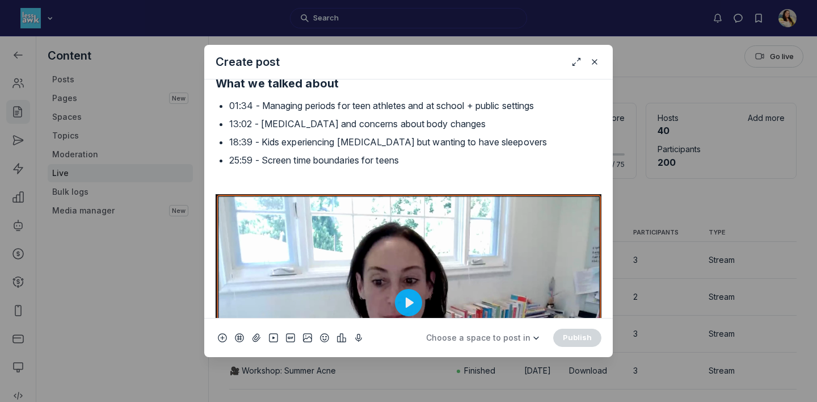
scroll to position [446, 0]
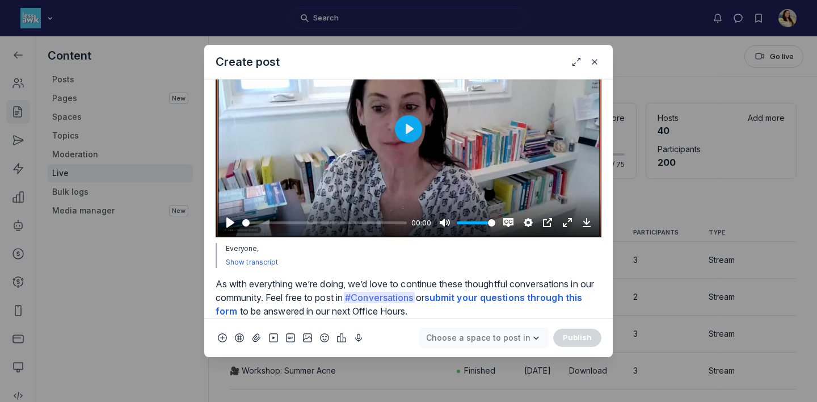
click at [478, 332] on span "Choose a space to post in" at bounding box center [478, 337] width 104 height 10
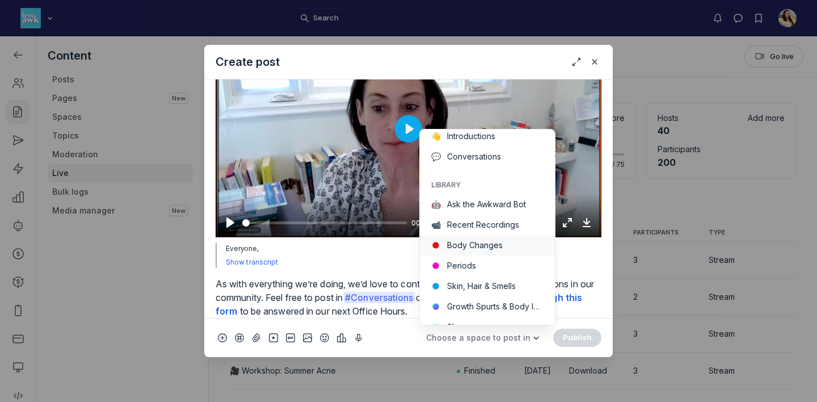
scroll to position [130, 0]
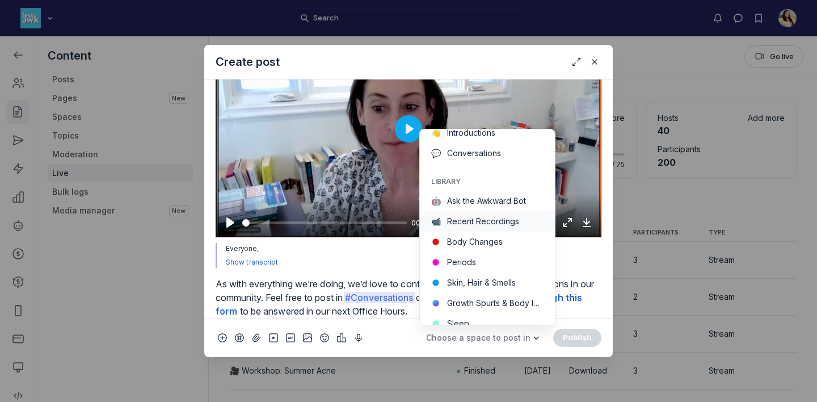
click at [490, 222] on button "📹 Recent Recordings" at bounding box center [487, 221] width 135 height 20
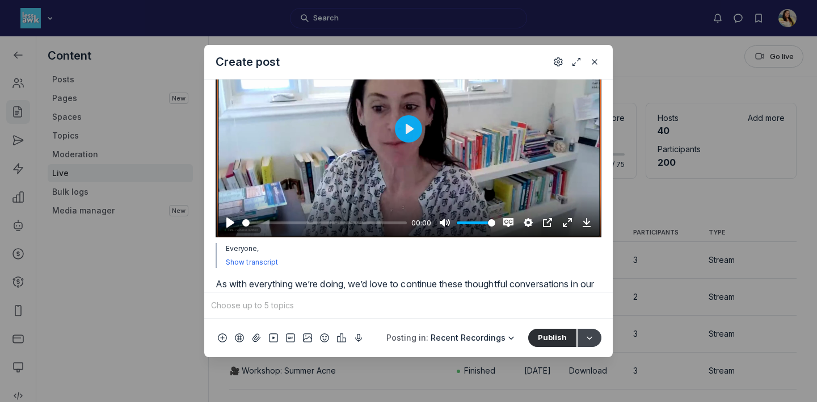
click at [591, 332] on button "Quick post modal" at bounding box center [590, 337] width 24 height 18
click at [570, 282] on div "Save draft" at bounding box center [538, 285] width 90 height 11
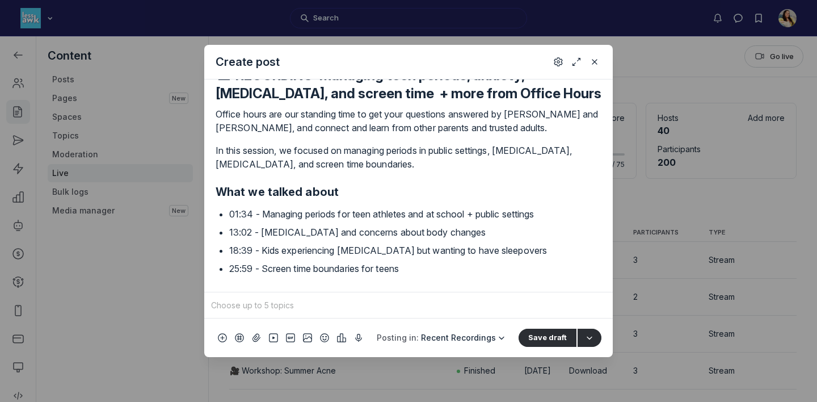
scroll to position [166, 0]
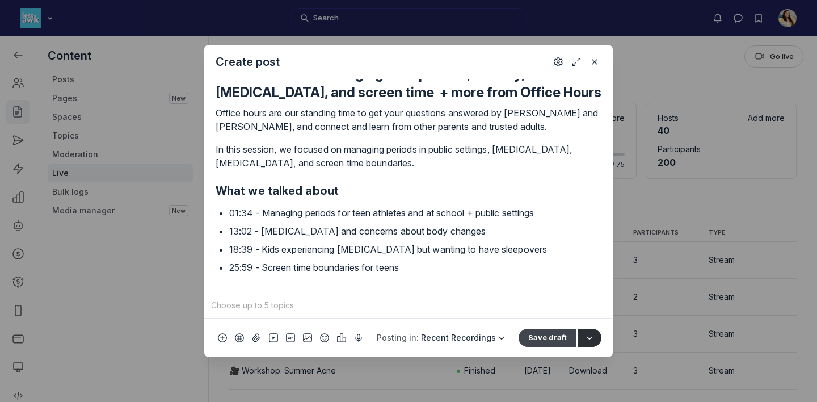
click at [537, 336] on button "Save draft" at bounding box center [548, 337] width 58 height 18
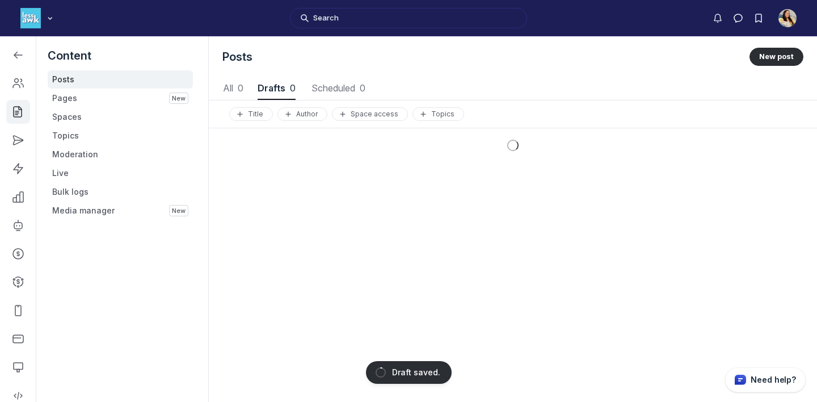
scroll to position [1536, 4072]
